Goal: Task Accomplishment & Management: Complete application form

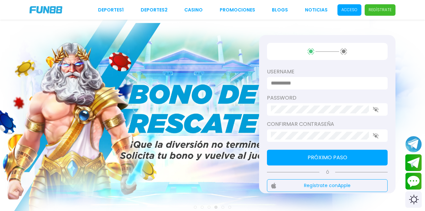
click at [392, 7] on span "Regístrate" at bounding box center [380, 9] width 31 height 11
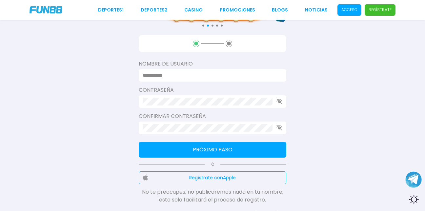
scroll to position [93, 0]
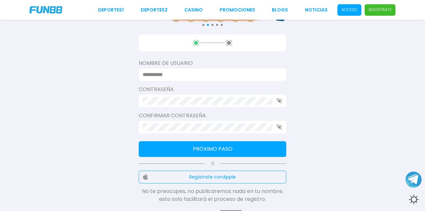
click at [200, 72] on input at bounding box center [211, 75] width 136 height 8
type input "**********"
click at [277, 101] on icon "button" at bounding box center [280, 101] width 6 height 6
click at [214, 149] on button "Próximo paso" at bounding box center [213, 149] width 148 height 16
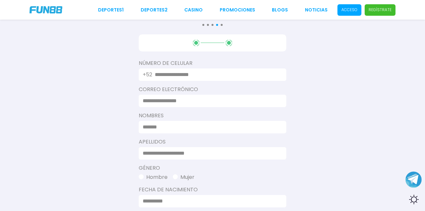
click at [115, 84] on div "Consulta términos y condiciones Consulta términos y condiciones Consulta términ…" at bounding box center [212, 124] width 425 height 434
click at [204, 101] on input at bounding box center [211, 101] width 136 height 8
type input "**********"
click at [182, 128] on input at bounding box center [211, 127] width 136 height 8
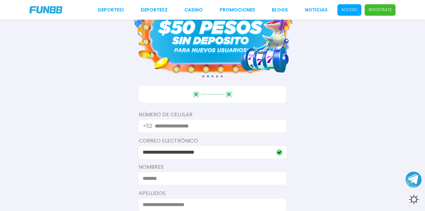
scroll to position [40, 0]
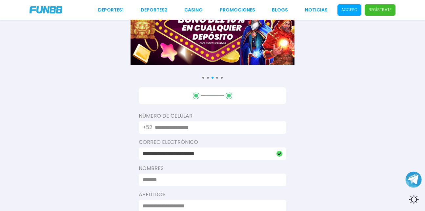
click at [212, 126] on input "text" at bounding box center [217, 128] width 124 height 8
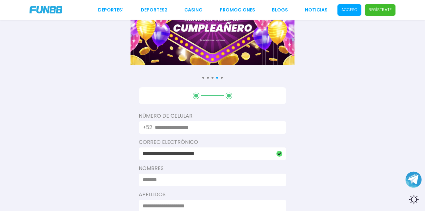
click at [202, 183] on input at bounding box center [211, 180] width 136 height 8
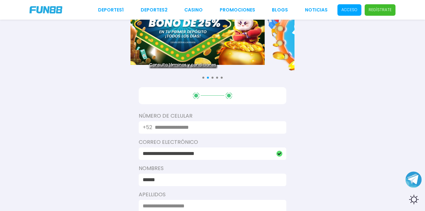
click at [85, 129] on div "**********" at bounding box center [212, 177] width 425 height 434
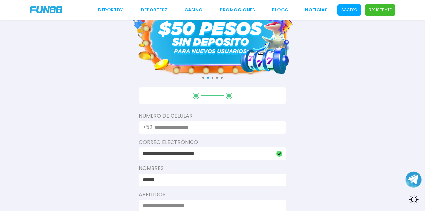
click at [184, 176] on div "******" at bounding box center [213, 180] width 148 height 12
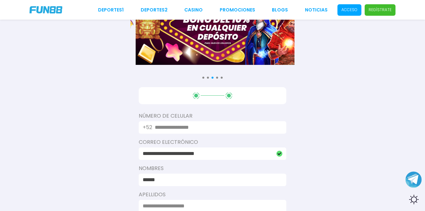
click at [184, 182] on input "******" at bounding box center [211, 180] width 136 height 8
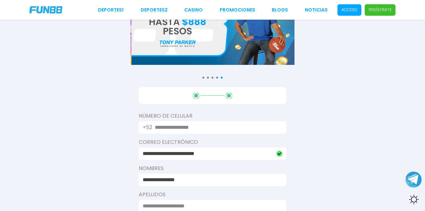
type input "**********"
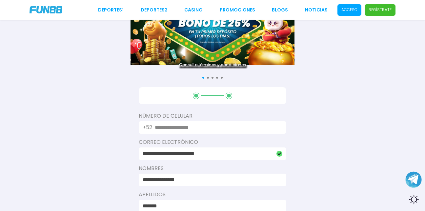
click at [109, 168] on div "**********" at bounding box center [212, 177] width 425 height 434
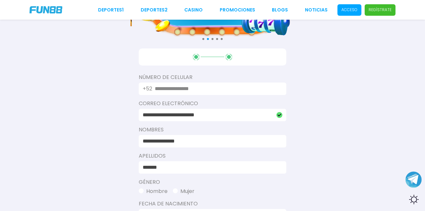
scroll to position [79, 0]
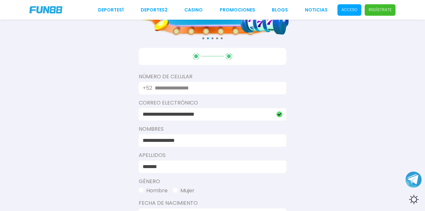
click at [191, 166] on input "*******" at bounding box center [211, 167] width 136 height 8
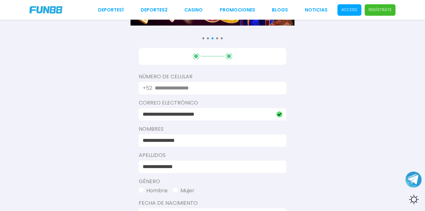
type input "**********"
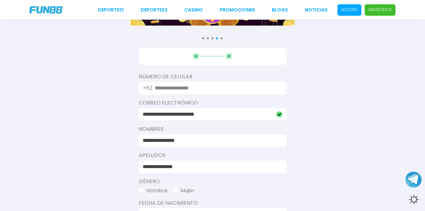
click at [151, 193] on button "Hombre" at bounding box center [153, 191] width 29 height 8
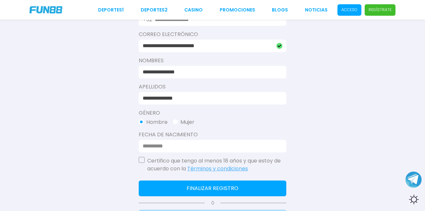
scroll to position [149, 0]
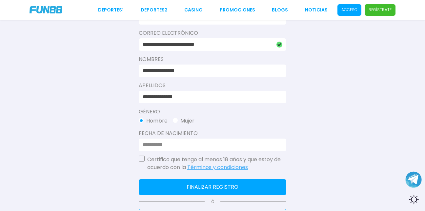
click at [156, 143] on input at bounding box center [211, 145] width 136 height 8
type input "**********"
click at [144, 155] on div "**********" at bounding box center [213, 109] width 148 height 263
click at [144, 159] on button "button" at bounding box center [142, 159] width 6 height 6
click at [178, 189] on button "Finalizar registro" at bounding box center [213, 187] width 148 height 16
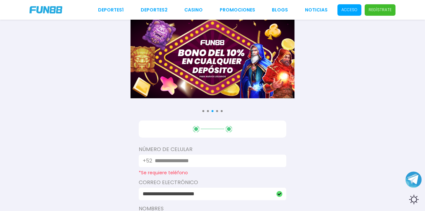
scroll to position [6, 0]
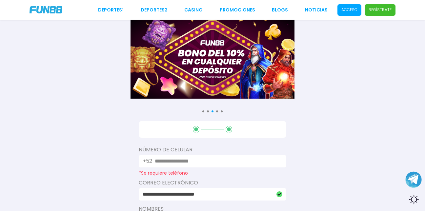
click at [198, 159] on input "text" at bounding box center [217, 161] width 124 height 8
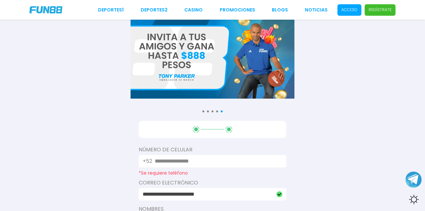
paste input "text"
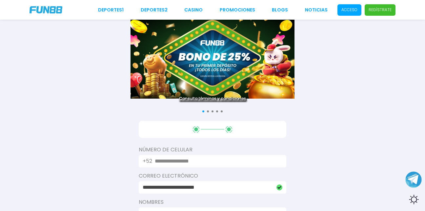
click at [194, 158] on input "text" at bounding box center [217, 161] width 124 height 8
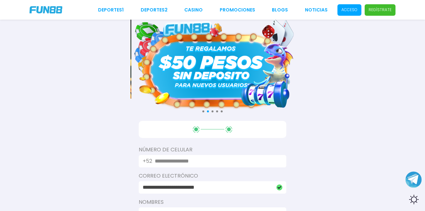
paste input "text"
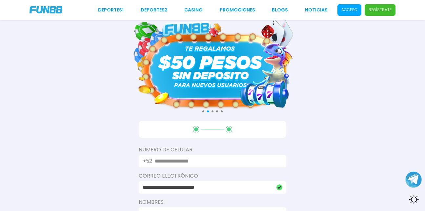
click at [158, 163] on input "text" at bounding box center [217, 161] width 124 height 8
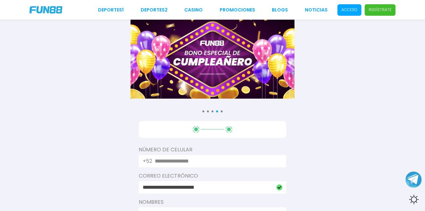
click at [195, 159] on input "text" at bounding box center [217, 161] width 124 height 8
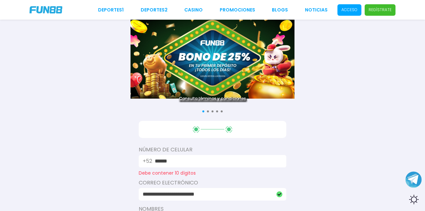
click at [177, 161] on input "******" at bounding box center [217, 161] width 124 height 8
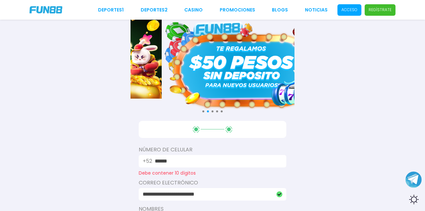
click at [189, 162] on input "******" at bounding box center [217, 161] width 124 height 8
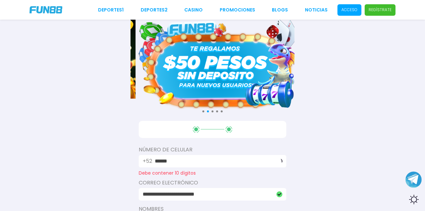
click at [187, 159] on input "******" at bounding box center [214, 161] width 118 height 8
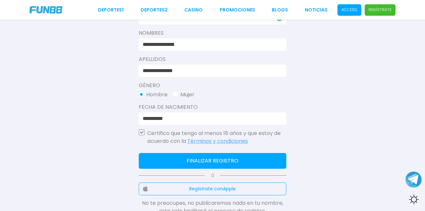
scroll to position [178, 0]
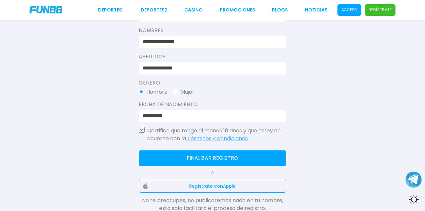
type input "**********"
click at [175, 159] on button "Finalizar registro" at bounding box center [213, 159] width 148 height 16
click at [212, 157] on button "Finalizar registro" at bounding box center [213, 159] width 148 height 16
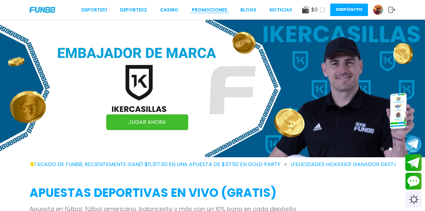
click at [212, 11] on link "Promociones" at bounding box center [209, 10] width 35 height 7
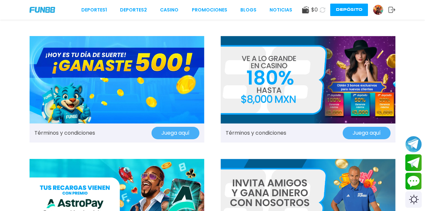
click at [129, 86] on img at bounding box center [117, 80] width 175 height 88
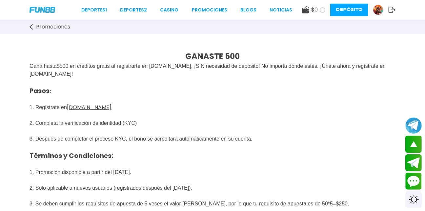
click at [382, 6] on link at bounding box center [380, 10] width 15 height 10
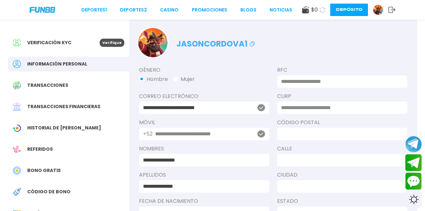
scroll to position [27, 0]
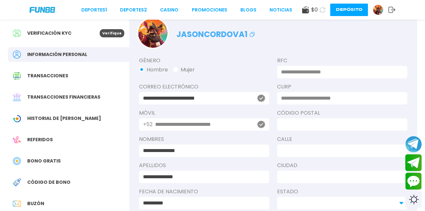
click at [70, 37] on div "Verificación KYC Verifique" at bounding box center [68, 33] width 121 height 15
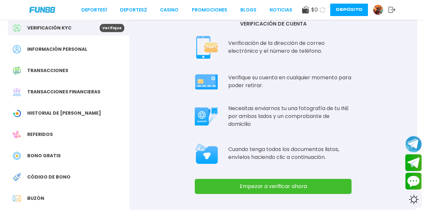
scroll to position [36, 0]
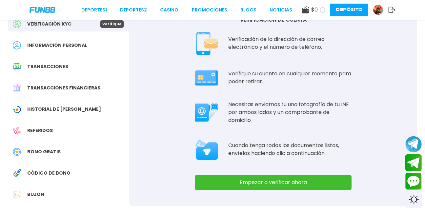
click at [280, 177] on button "Empezar a verificar ahora" at bounding box center [273, 182] width 157 height 15
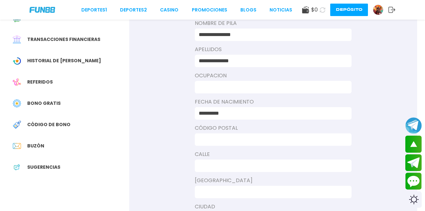
scroll to position [81, 0]
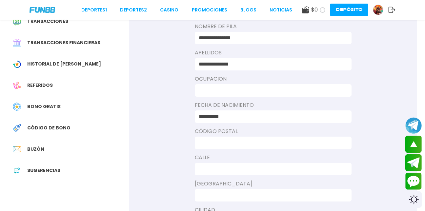
click at [252, 91] on input at bounding box center [271, 91] width 145 height 8
type input "**********"
click at [238, 144] on input at bounding box center [271, 143] width 145 height 8
type input "*****"
click at [226, 165] on div at bounding box center [273, 169] width 157 height 12
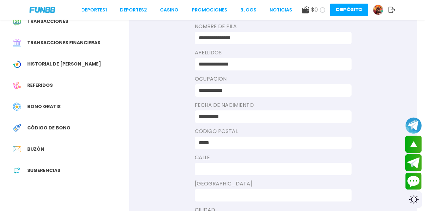
click at [225, 168] on input at bounding box center [271, 169] width 145 height 8
type input "**********"
click at [232, 190] on div at bounding box center [273, 195] width 157 height 12
click at [229, 195] on input at bounding box center [271, 196] width 145 height 8
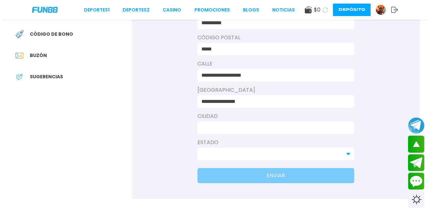
scroll to position [176, 0]
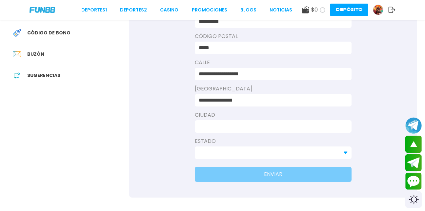
type input "**********"
click at [248, 124] on input at bounding box center [271, 127] width 145 height 8
type input "**********"
click at [248, 153] on input at bounding box center [269, 153] width 141 height 8
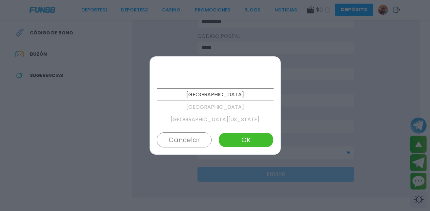
click at [220, 110] on p "[GEOGRAPHIC_DATA]" at bounding box center [215, 107] width 117 height 12
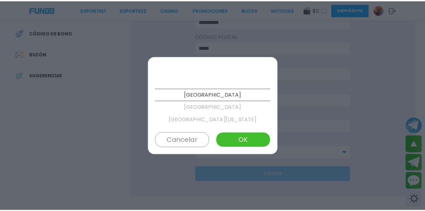
scroll to position [12, 0]
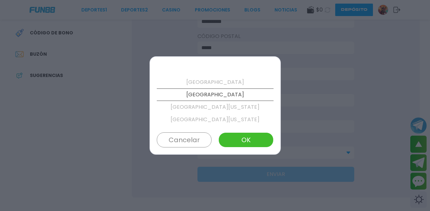
click at [234, 135] on button "OK" at bounding box center [246, 140] width 55 height 15
type input "**********"
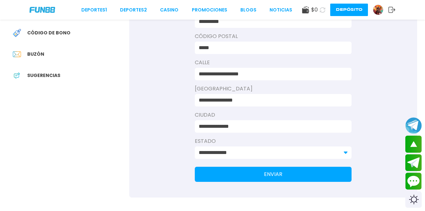
click at [262, 174] on button "ENVIAR" at bounding box center [273, 174] width 157 height 15
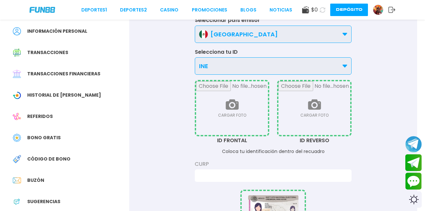
scroll to position [0, 0]
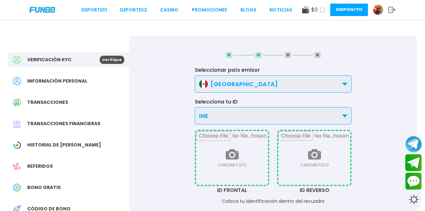
click at [297, 116] on div "INE" at bounding box center [273, 115] width 157 height 17
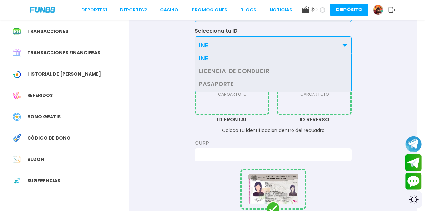
scroll to position [75, 0]
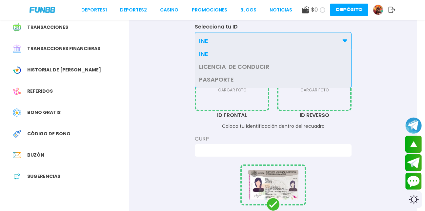
click at [174, 132] on div "Seleccionar país emisor [GEOGRAPHIC_DATA] [GEOGRAPHIC_DATA] OTROS Selecciona tu…" at bounding box center [273, 160] width 288 height 399
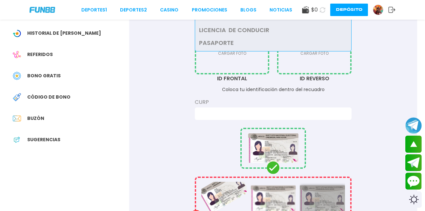
scroll to position [113, 0]
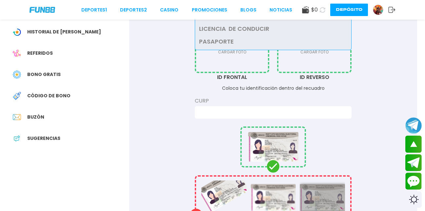
click at [204, 100] on label "CURP" at bounding box center [273, 101] width 157 height 8
drag, startPoint x: 204, startPoint y: 100, endPoint x: 168, endPoint y: 92, distance: 37.1
click at [168, 92] on div "Seleccionar país emisor [GEOGRAPHIC_DATA] [GEOGRAPHIC_DATA] OTROS Selecciona tu…" at bounding box center [273, 122] width 288 height 399
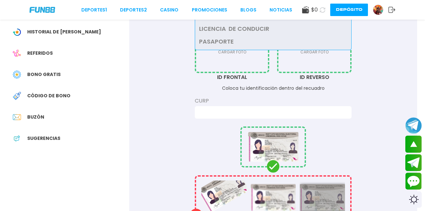
click at [350, 112] on div at bounding box center [273, 112] width 157 height 12
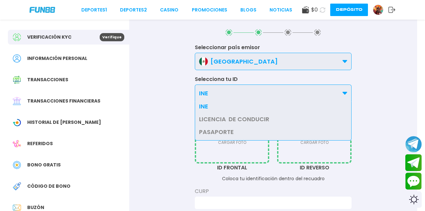
scroll to position [22, 0]
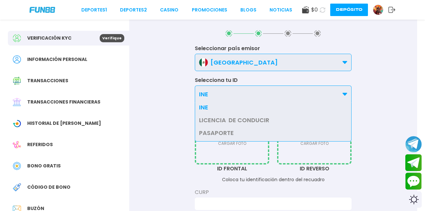
click at [345, 89] on div "INE" at bounding box center [273, 94] width 157 height 17
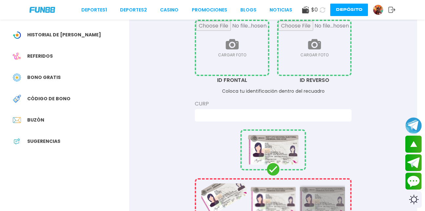
scroll to position [112, 0]
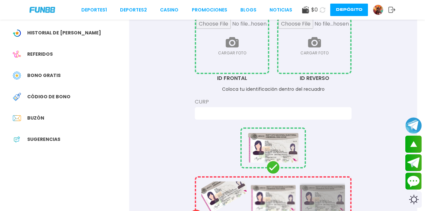
click at [287, 112] on input at bounding box center [271, 114] width 145 height 8
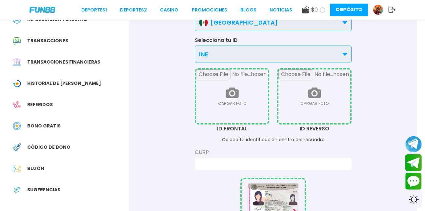
scroll to position [61, 0]
click at [253, 31] on div "[GEOGRAPHIC_DATA]" at bounding box center [273, 22] width 157 height 17
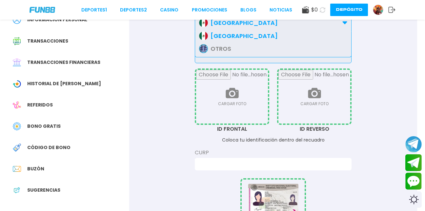
click at [214, 48] on p "OTROS" at bounding box center [221, 48] width 21 height 9
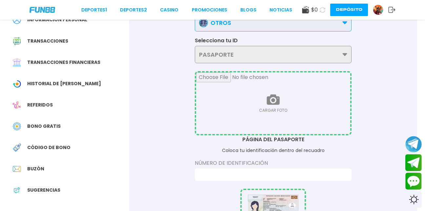
click at [252, 49] on div "PASAPORTE INE LICENCIA DE CONDUCIR PASAPORTE" at bounding box center [273, 54] width 157 height 17
click at [335, 58] on div "PASAPORTE INE LICENCIA DE CONDUCIR PASAPORTE" at bounding box center [273, 54] width 157 height 17
click at [346, 55] on div "PASAPORTE INE LICENCIA DE CONDUCIR PASAPORTE" at bounding box center [273, 54] width 157 height 17
click at [254, 22] on div "OTROS" at bounding box center [273, 22] width 157 height 17
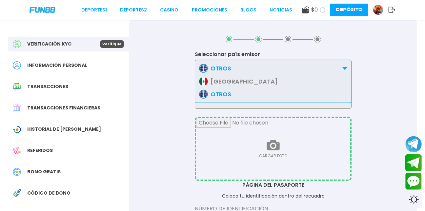
scroll to position [15, 0]
click at [219, 79] on p "[GEOGRAPHIC_DATA]" at bounding box center [244, 81] width 67 height 9
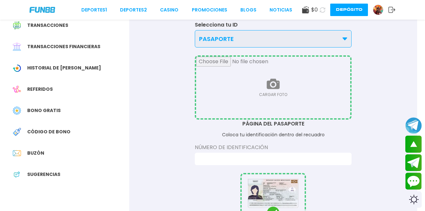
scroll to position [82, 0]
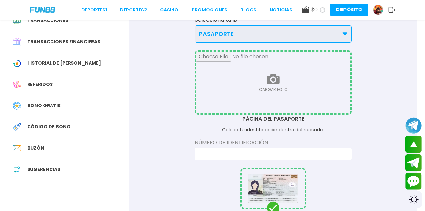
click at [248, 28] on div "PASAPORTE" at bounding box center [273, 33] width 157 height 17
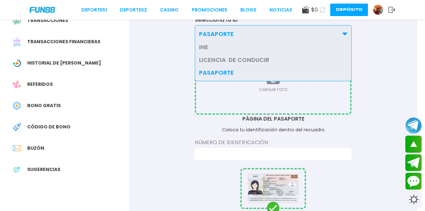
click at [216, 50] on div "INE" at bounding box center [273, 47] width 156 height 9
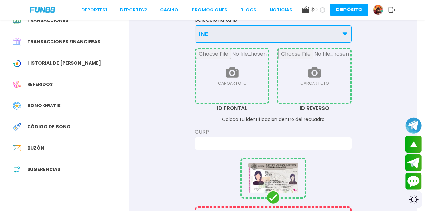
click at [168, 74] on div "Seleccionar país emisor [GEOGRAPHIC_DATA] [GEOGRAPHIC_DATA] OTROS Selecciona tu…" at bounding box center [273, 153] width 288 height 399
click at [268, 140] on input at bounding box center [271, 144] width 145 height 8
paste input "**********"
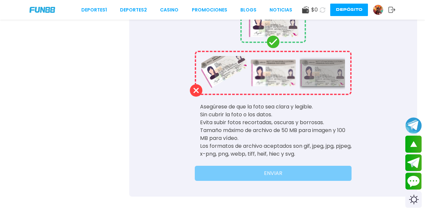
scroll to position [238, 0]
type input "**********"
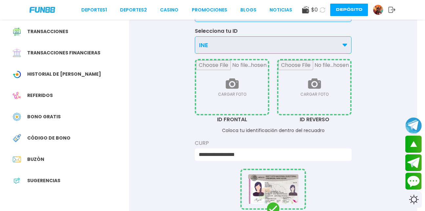
scroll to position [69, 0]
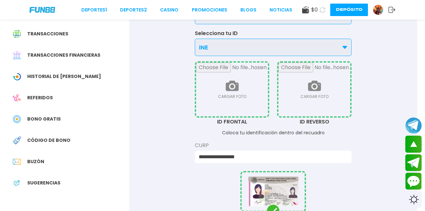
click at [45, 118] on span "Bono Gratis" at bounding box center [43, 119] width 33 height 7
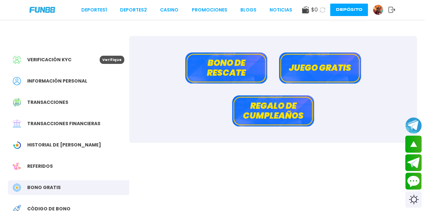
click at [323, 65] on button "Juego gratis" at bounding box center [320, 67] width 82 height 31
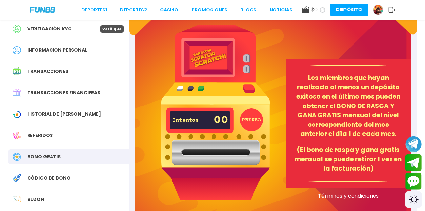
scroll to position [33, 0]
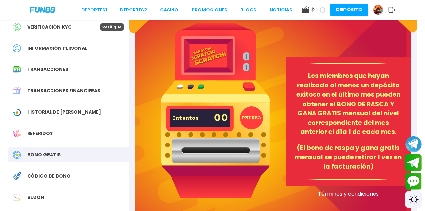
click at [252, 117] on button "PRENSA" at bounding box center [251, 118] width 23 height 23
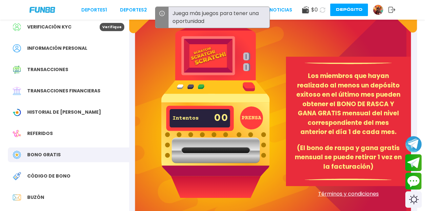
click at [207, 57] on img at bounding box center [215, 110] width 108 height 175
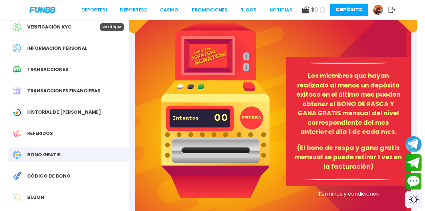
click at [50, 153] on span "Bono Gratis" at bounding box center [43, 155] width 33 height 7
click at [51, 176] on span "Código de bono" at bounding box center [48, 176] width 43 height 7
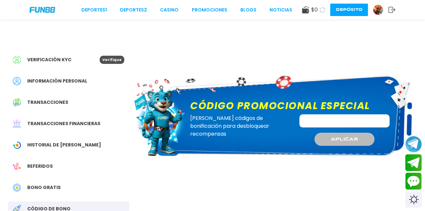
click at [59, 75] on div "Información personal" at bounding box center [68, 81] width 121 height 15
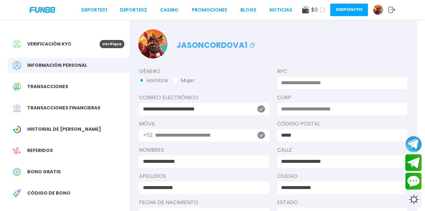
scroll to position [15, 0]
click at [47, 112] on div "Transacciones financieras" at bounding box center [68, 108] width 121 height 15
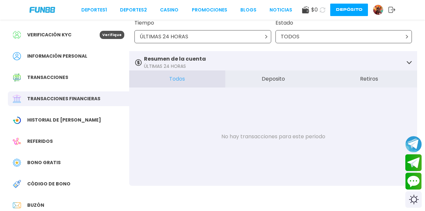
scroll to position [26, 0]
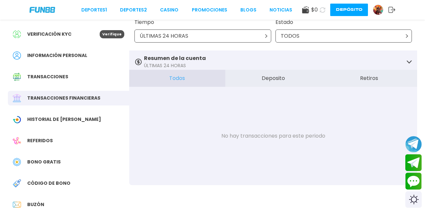
click at [58, 120] on span "Historial de [PERSON_NAME]" at bounding box center [64, 119] width 74 height 7
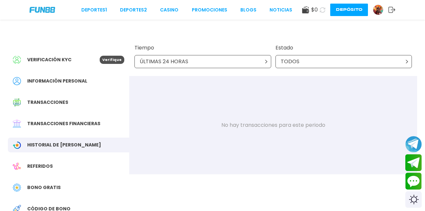
click at [364, 10] on button "Depósito" at bounding box center [349, 10] width 38 height 12
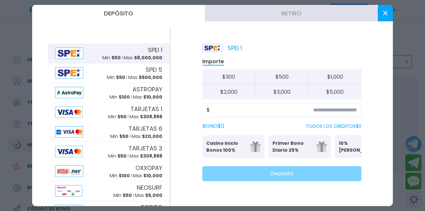
click at [383, 15] on button at bounding box center [385, 13] width 15 height 16
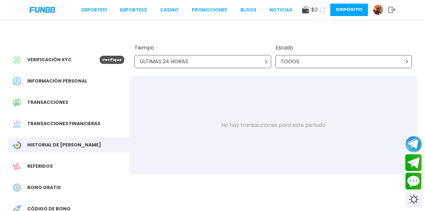
click at [321, 14] on button at bounding box center [323, 10] width 10 height 10
click at [308, 10] on use at bounding box center [305, 9] width 7 height 7
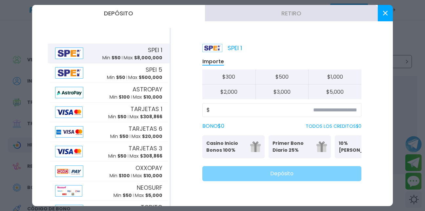
click at [382, 15] on button at bounding box center [385, 13] width 15 height 16
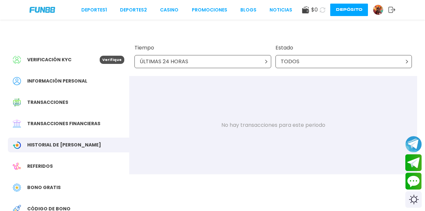
click at [34, 12] on img at bounding box center [43, 10] width 26 height 6
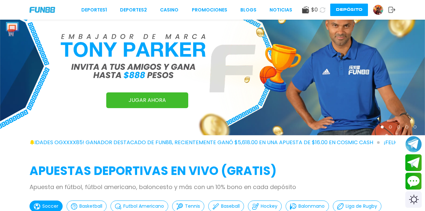
scroll to position [20, 0]
